Goal: Task Accomplishment & Management: Use online tool/utility

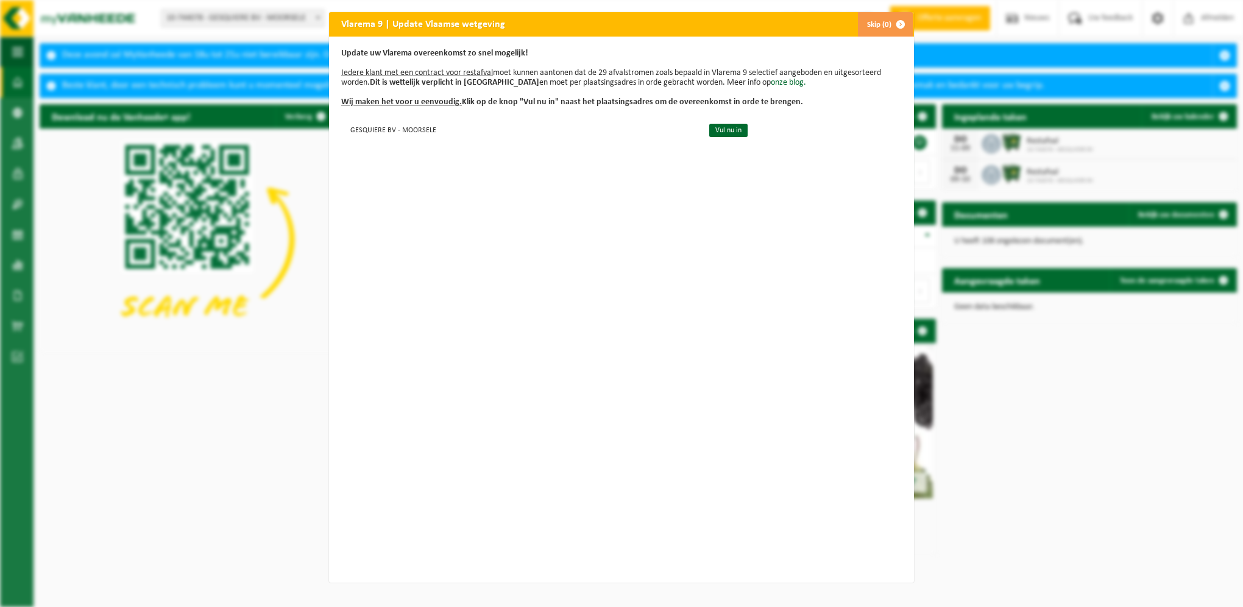
click at [894, 25] on span "button" at bounding box center [900, 24] width 24 height 24
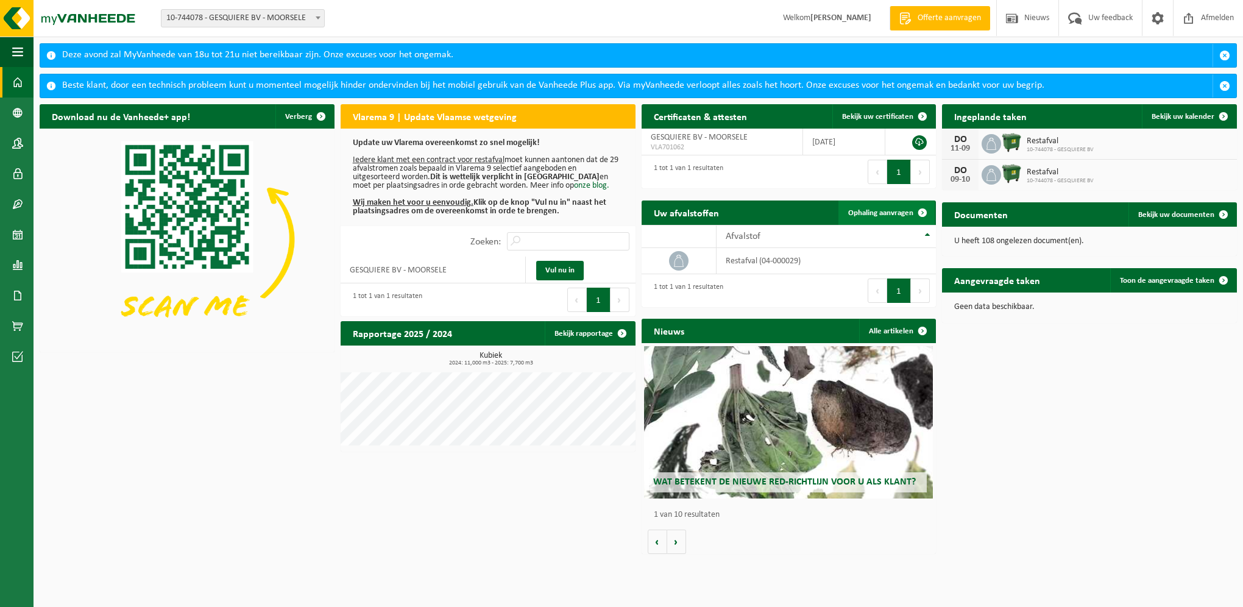
click at [891, 210] on span "Ophaling aanvragen" at bounding box center [880, 213] width 65 height 8
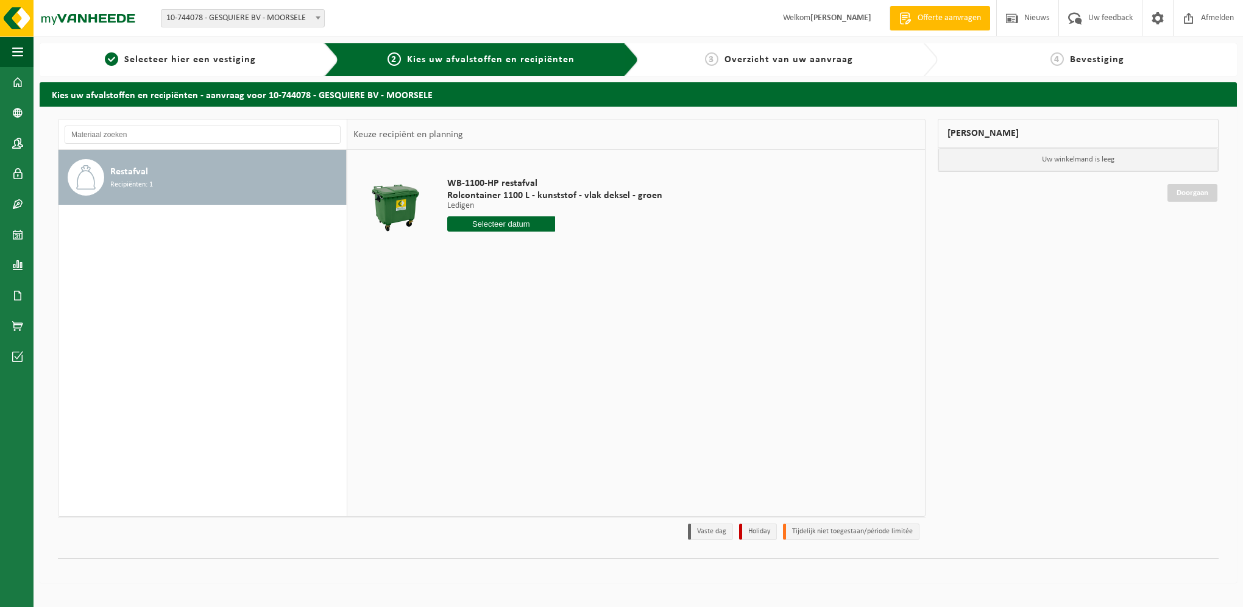
click at [506, 223] on input "text" at bounding box center [501, 223] width 108 height 15
click at [522, 350] on div "21" at bounding box center [522, 351] width 21 height 19
type input "Van 2025-08-21"
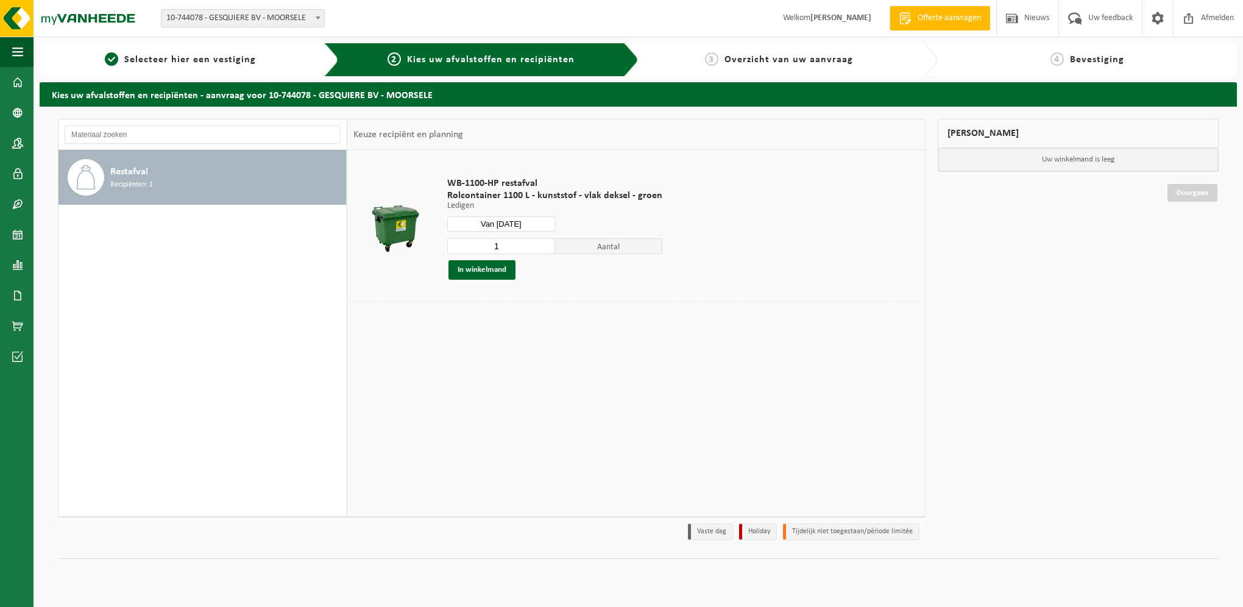
click at [531, 249] on input "1" at bounding box center [501, 246] width 108 height 16
click at [530, 304] on div at bounding box center [635, 310] width 565 height 19
click at [474, 273] on button "In winkelmand" at bounding box center [481, 269] width 67 height 19
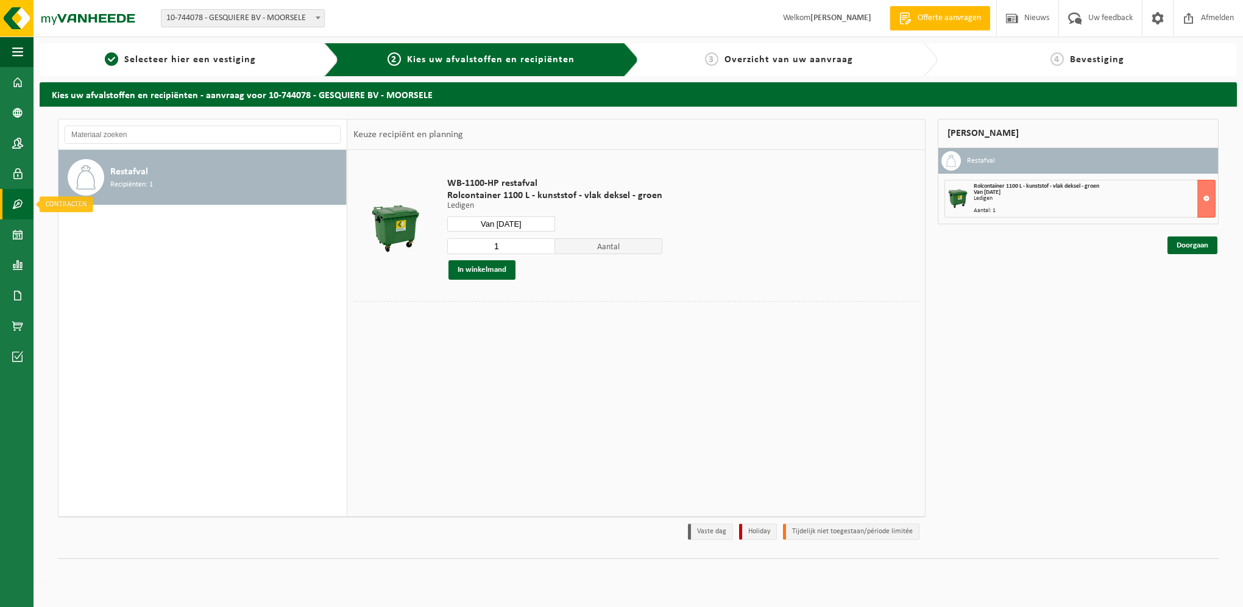
click at [17, 200] on span at bounding box center [17, 204] width 11 height 30
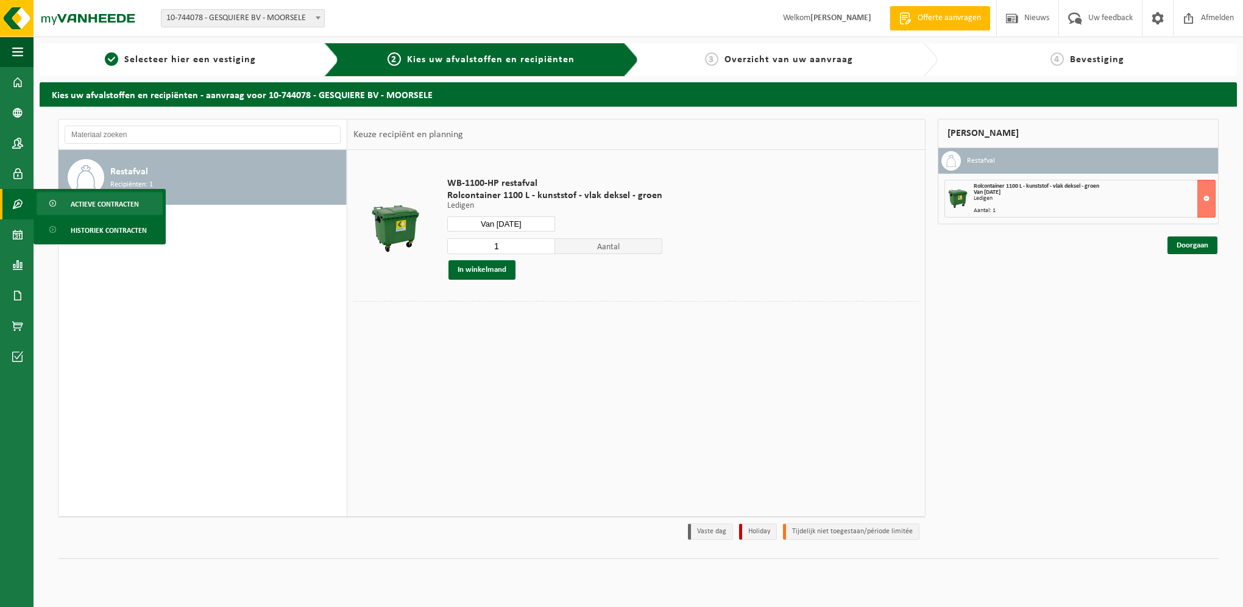
click at [79, 205] on span "Actieve contracten" at bounding box center [105, 203] width 68 height 23
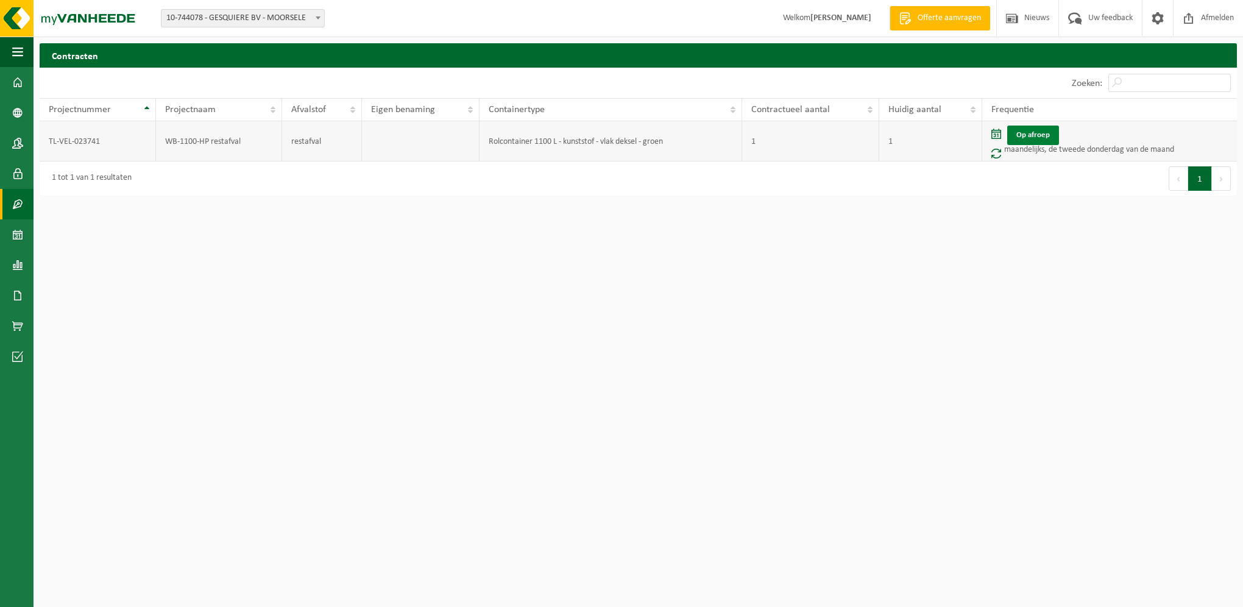
click at [1040, 134] on link "Op afroep" at bounding box center [1033, 134] width 52 height 19
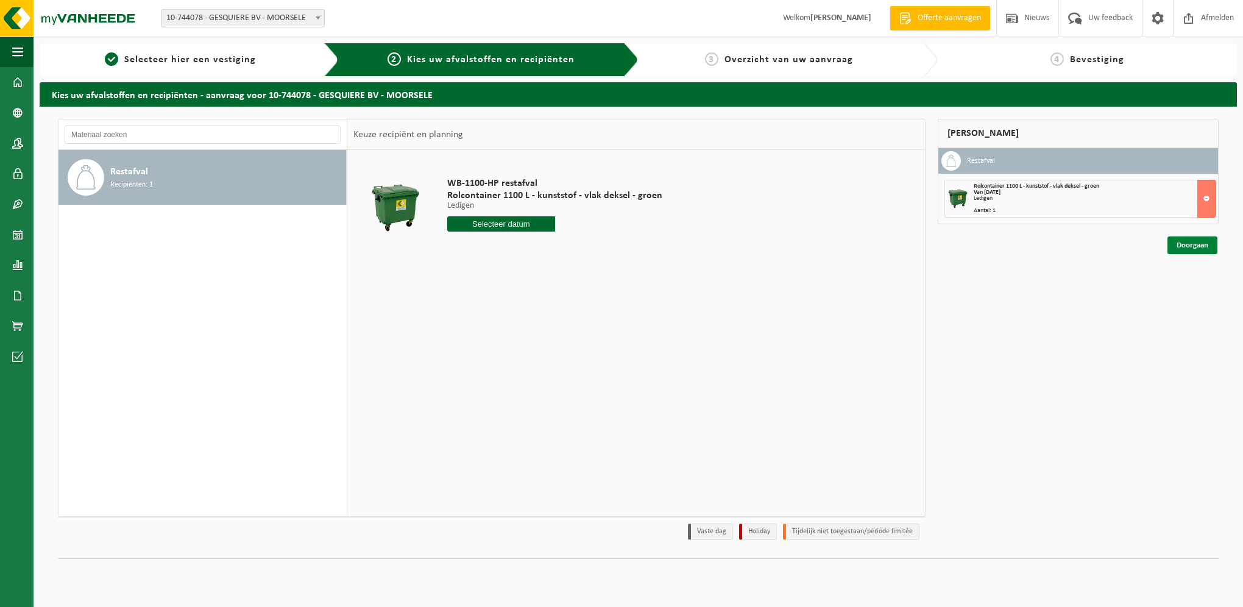
click at [1188, 244] on link "Doorgaan" at bounding box center [1192, 245] width 50 height 18
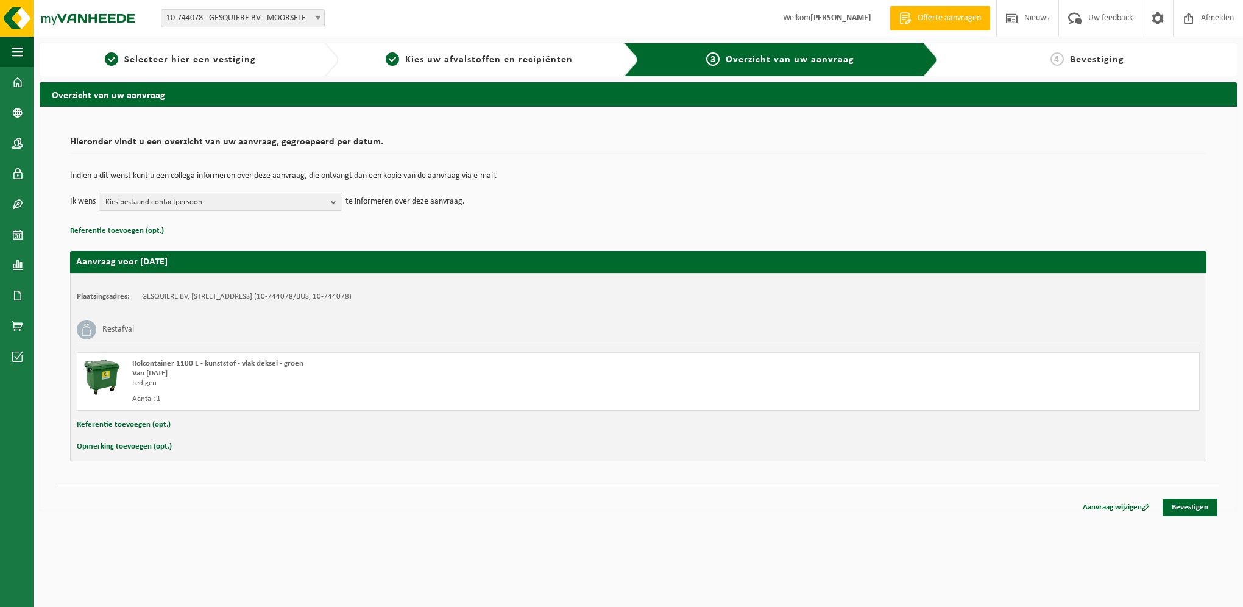
click at [109, 446] on button "Opmerking toevoegen (opt.)" at bounding box center [124, 447] width 95 height 16
click at [183, 449] on input "text" at bounding box center [661, 448] width 1051 height 18
click at [337, 450] on input "onze container stond [PERSON_NAME] niet buiten op 13/08, zou je de cntainer als…" at bounding box center [661, 448] width 1051 height 18
click at [376, 448] on input "onze container stond [PERSON_NAME] niet buiten op 13/08, zou je de container al…" at bounding box center [661, 448] width 1051 height 18
drag, startPoint x: 392, startPoint y: 446, endPoint x: 447, endPoint y: 494, distance: 73.4
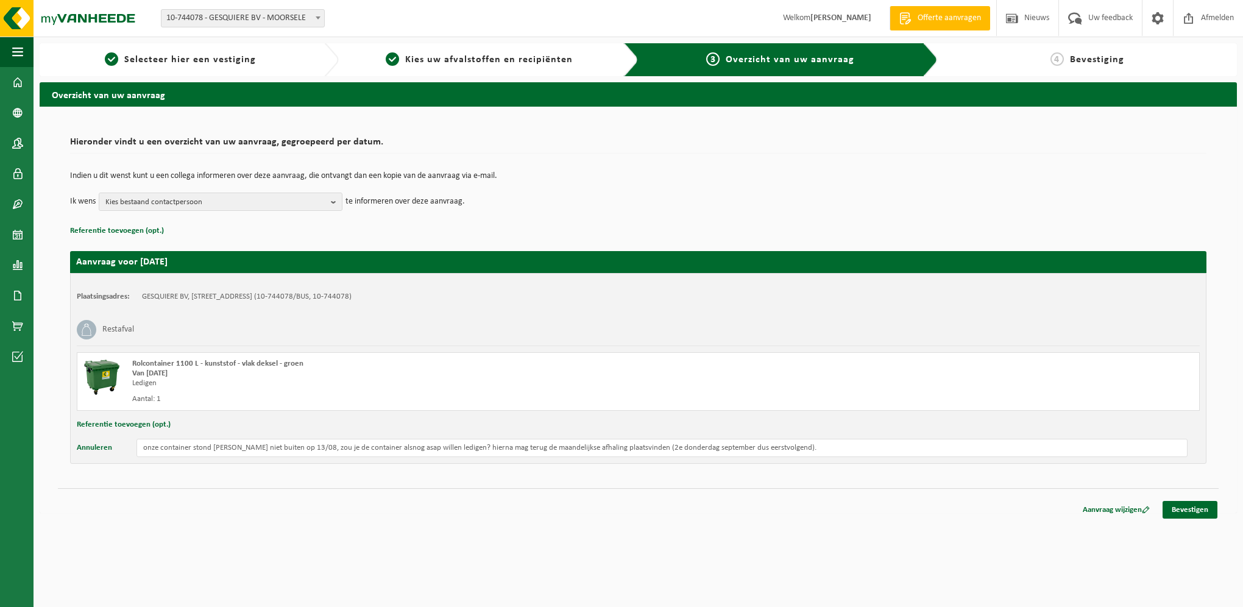
click at [447, 494] on div "Aanvraag wijzigen Bevestigen" at bounding box center [638, 494] width 1160 height 13
click at [398, 451] on input "onze container stond [PERSON_NAME] niet buiten op 13/08, zou je de container al…" at bounding box center [661, 448] width 1051 height 18
click at [433, 445] on input "onze container stond [PERSON_NAME] niet buiten op 13/08, zou je de container al…" at bounding box center [661, 448] width 1051 height 18
type input "onze container stond [PERSON_NAME] niet buiten op 13/08, zou je de container al…"
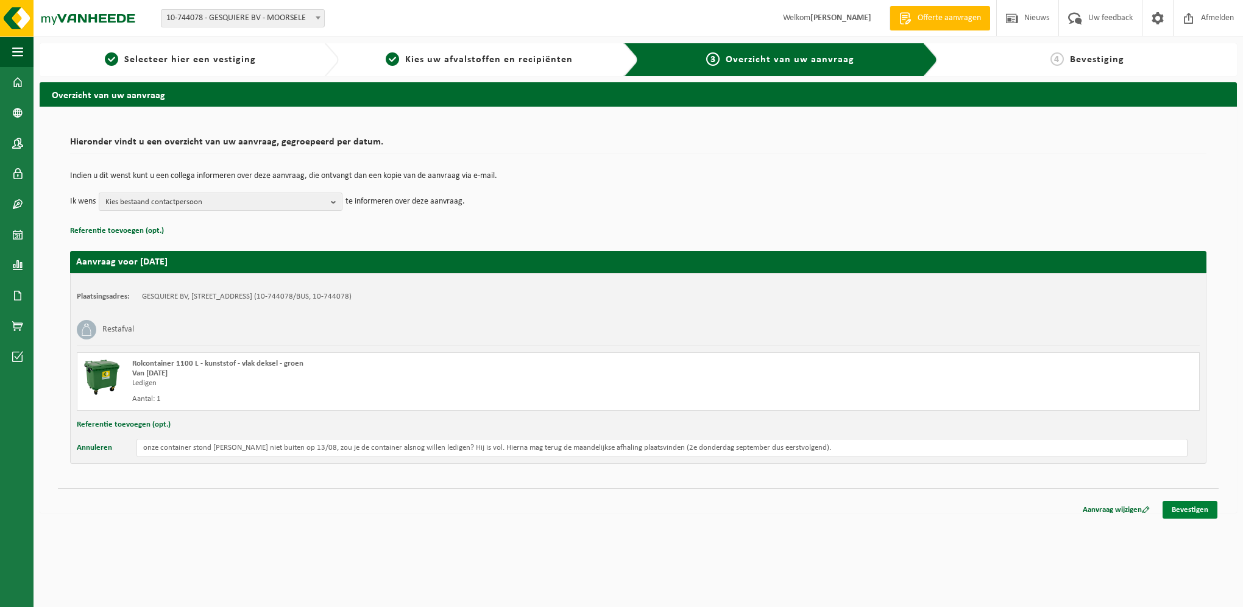
click at [1193, 507] on link "Bevestigen" at bounding box center [1189, 510] width 55 height 18
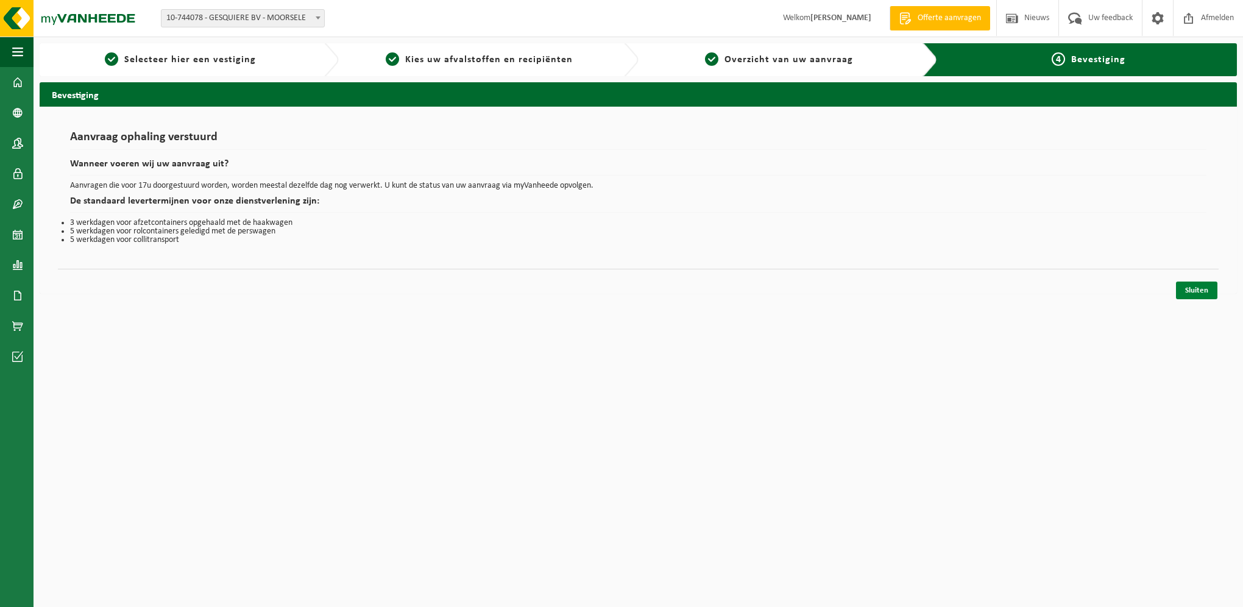
click at [1201, 294] on link "Sluiten" at bounding box center [1196, 290] width 41 height 18
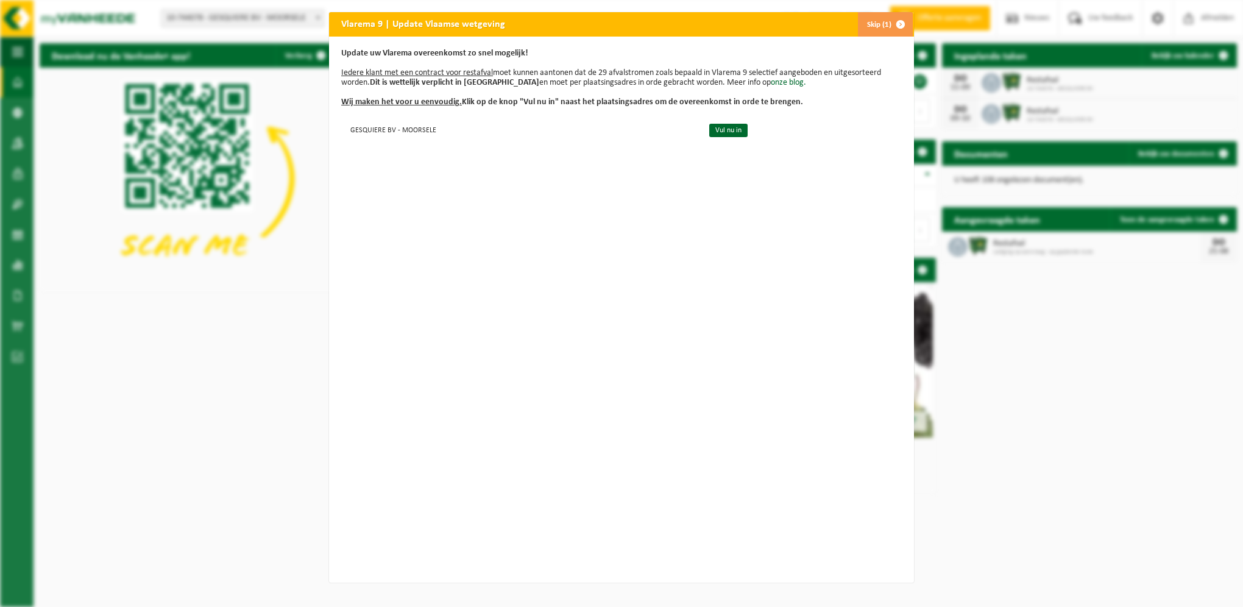
click at [888, 23] on span "button" at bounding box center [900, 24] width 24 height 24
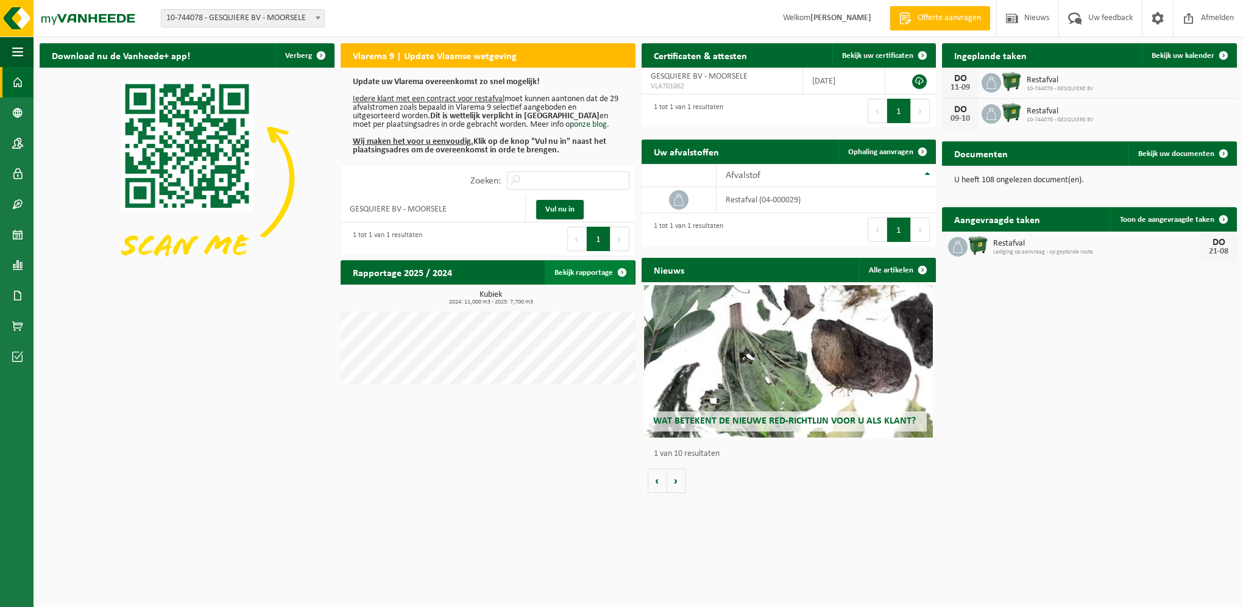
click at [596, 269] on link "Bekijk rapportage" at bounding box center [590, 272] width 90 height 24
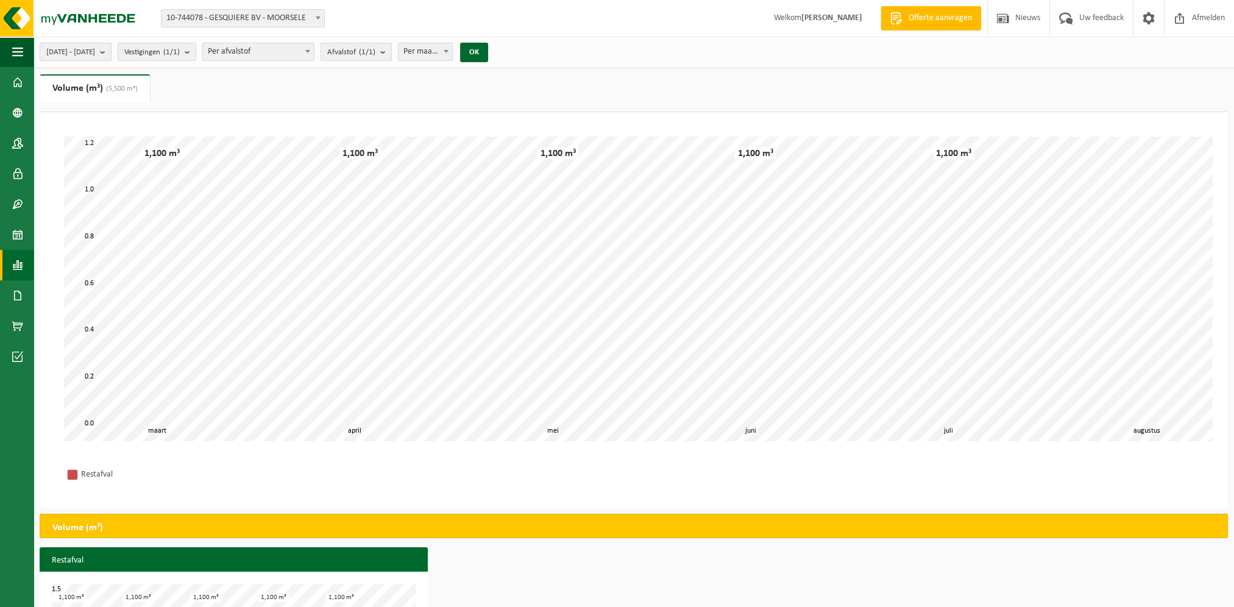
click at [95, 51] on span "[DATE] - [DATE]" at bounding box center [70, 52] width 49 height 18
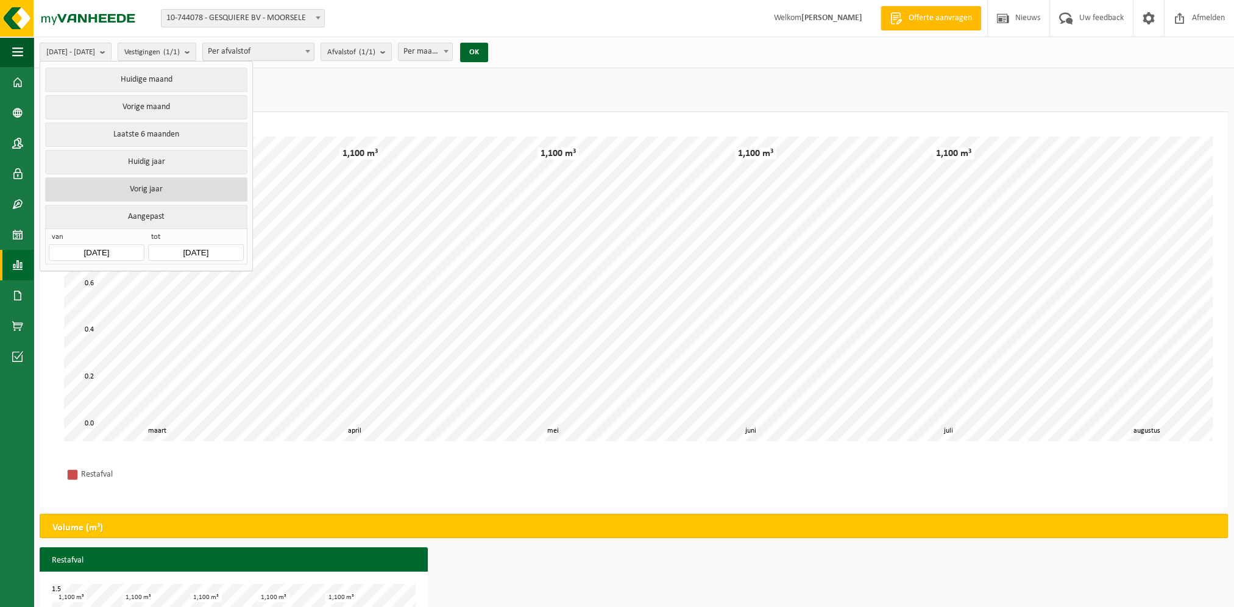
click at [162, 185] on button "Vorig jaar" at bounding box center [146, 189] width 202 height 24
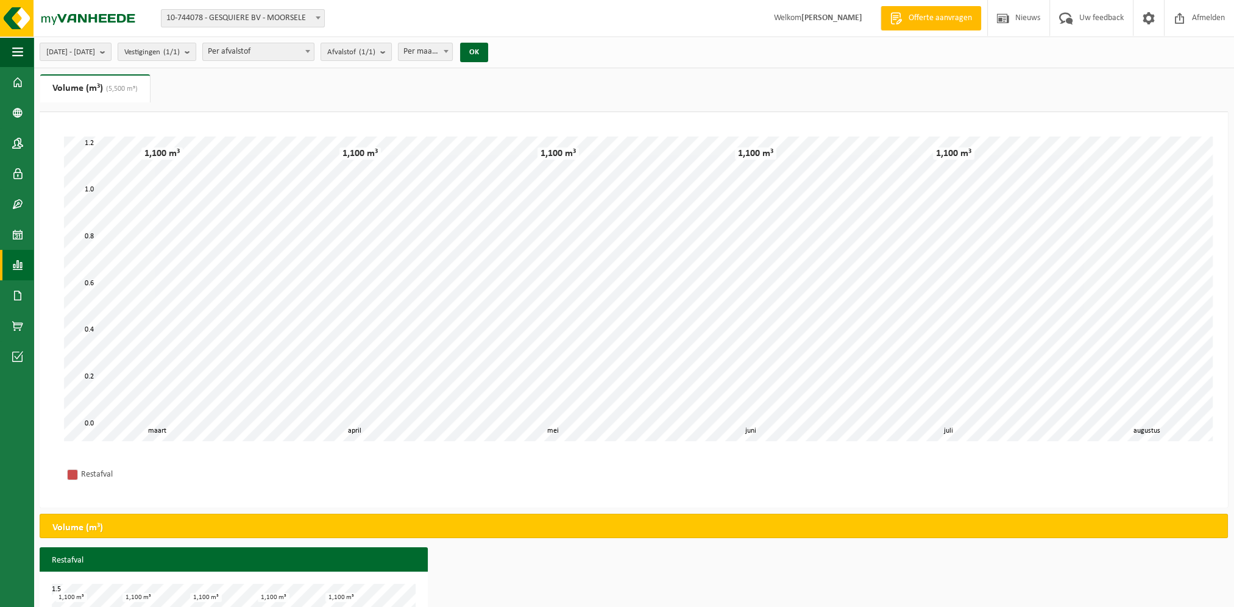
click at [220, 88] on ul "Gewicht (t) Volume (m³) (5,500 m³)" at bounding box center [634, 93] width 1188 height 38
click at [488, 53] on button "OK" at bounding box center [474, 52] width 28 height 19
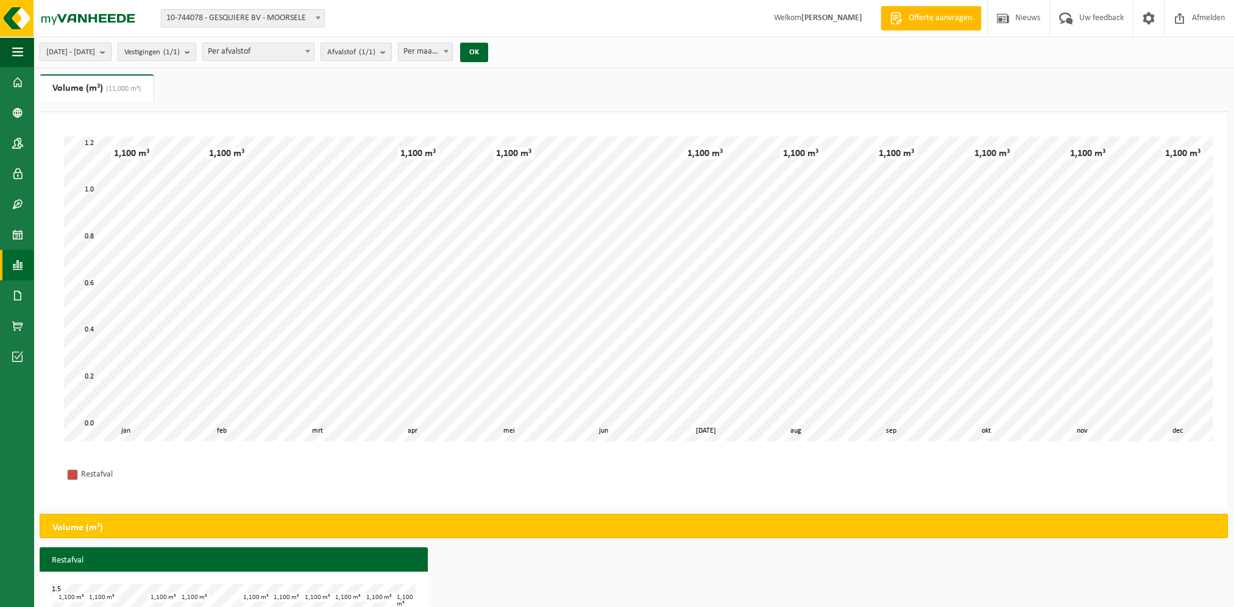
click at [111, 49] on button "[DATE] - [DATE]" at bounding box center [76, 52] width 72 height 18
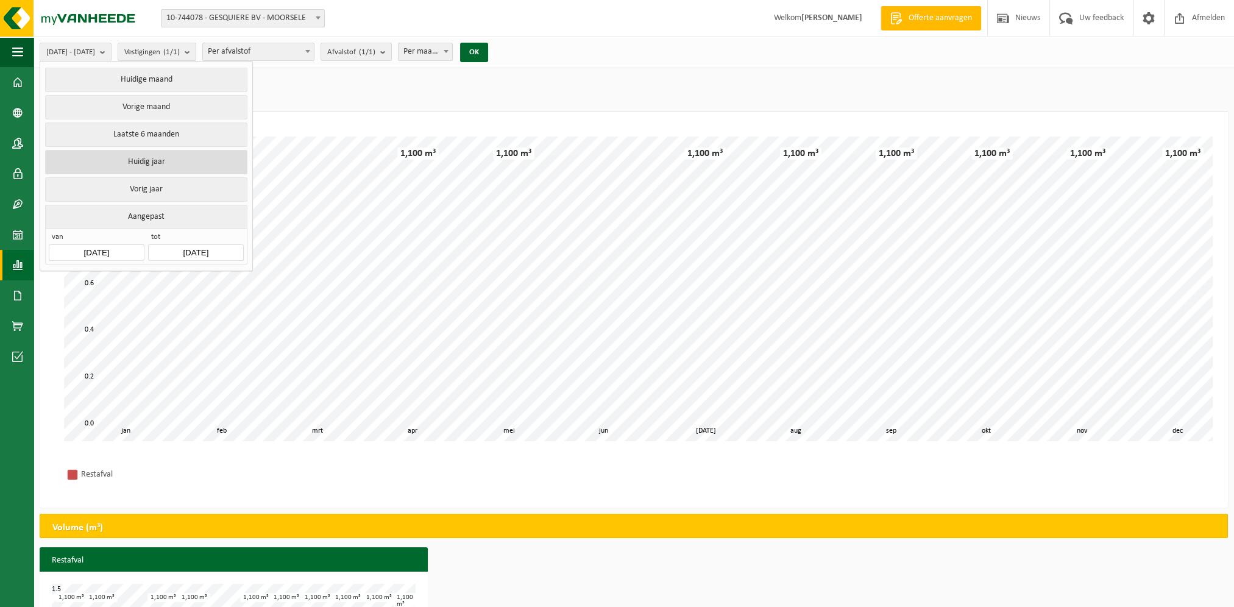
click at [149, 164] on button "Huidig jaar" at bounding box center [146, 162] width 202 height 24
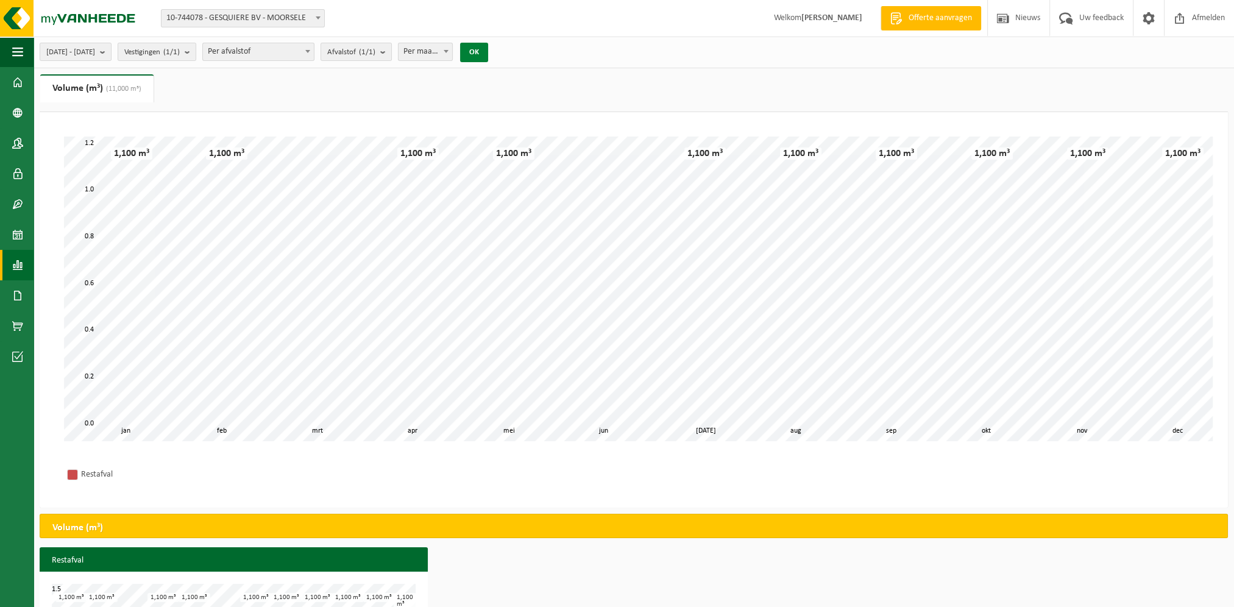
click at [488, 49] on button "OK" at bounding box center [474, 52] width 28 height 19
